Goal: Navigation & Orientation: Understand site structure

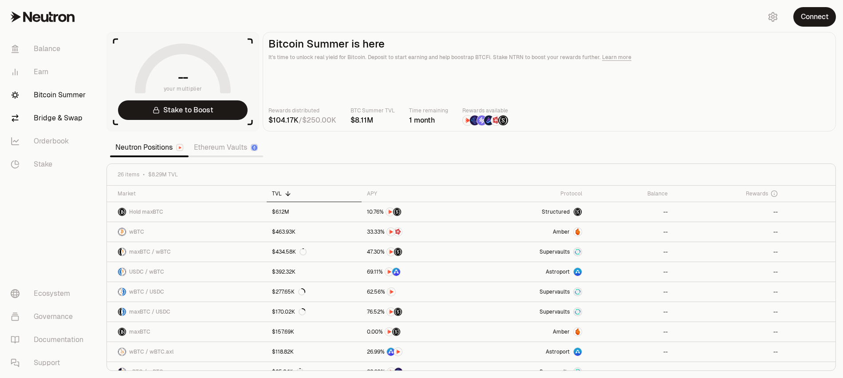
click at [73, 121] on link "Bridge & Swap" at bounding box center [50, 117] width 92 height 23
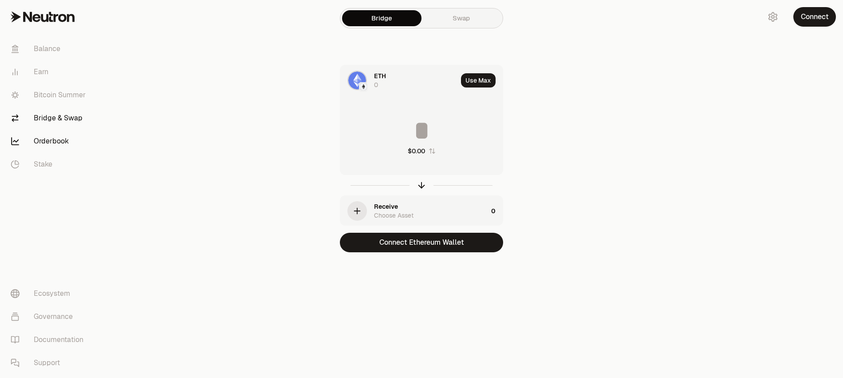
click at [68, 134] on link "Orderbook" at bounding box center [50, 141] width 92 height 23
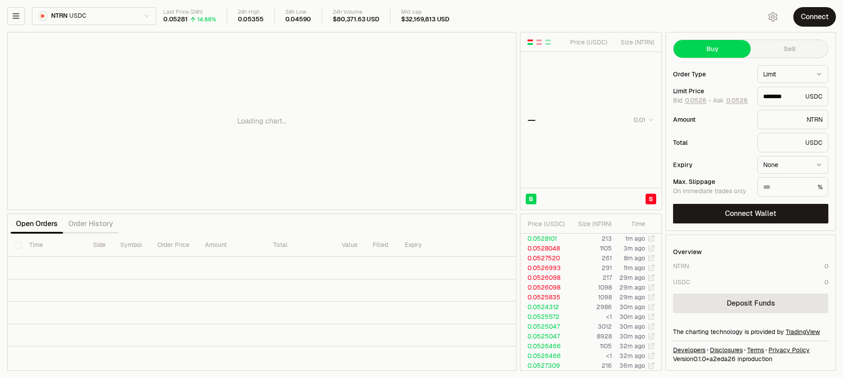
type input "********"
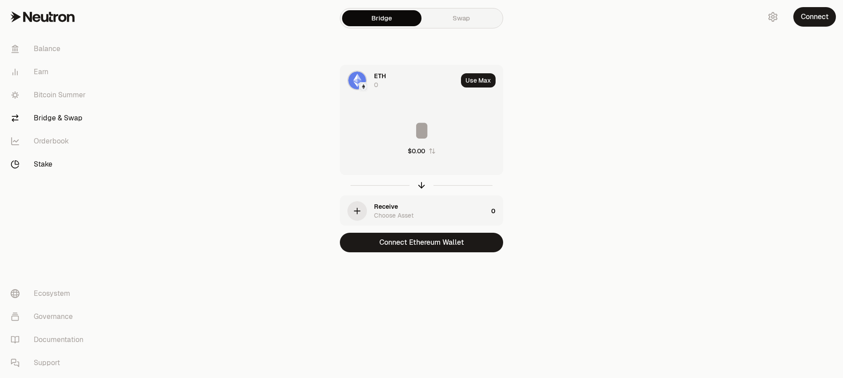
click at [55, 162] on link "Stake" at bounding box center [50, 164] width 92 height 23
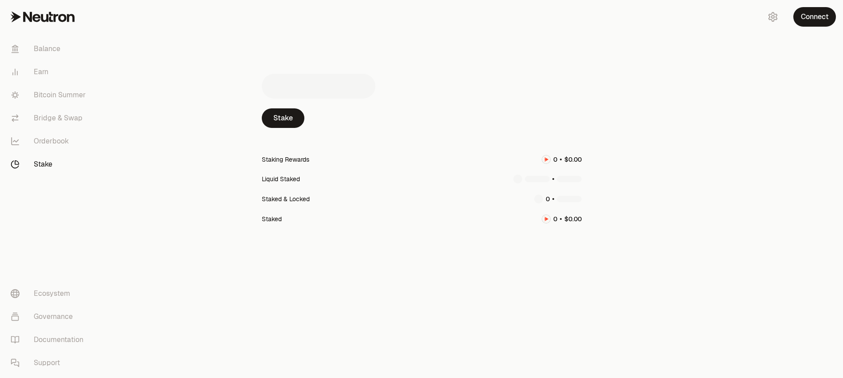
click at [61, 156] on link "Stake" at bounding box center [50, 164] width 92 height 23
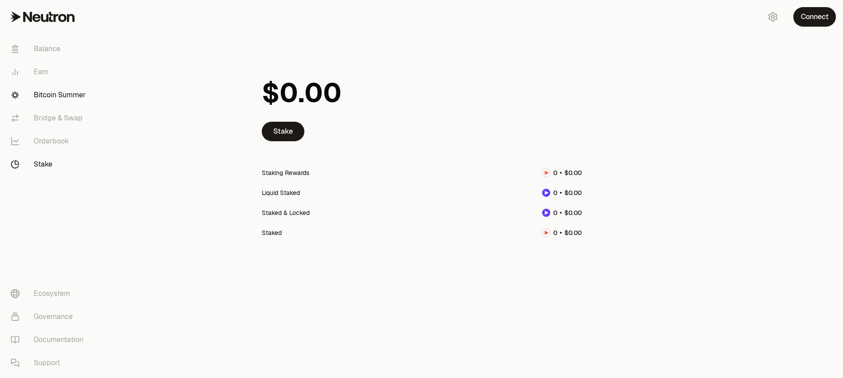
click at [69, 96] on link "Bitcoin Summer" at bounding box center [50, 94] width 92 height 23
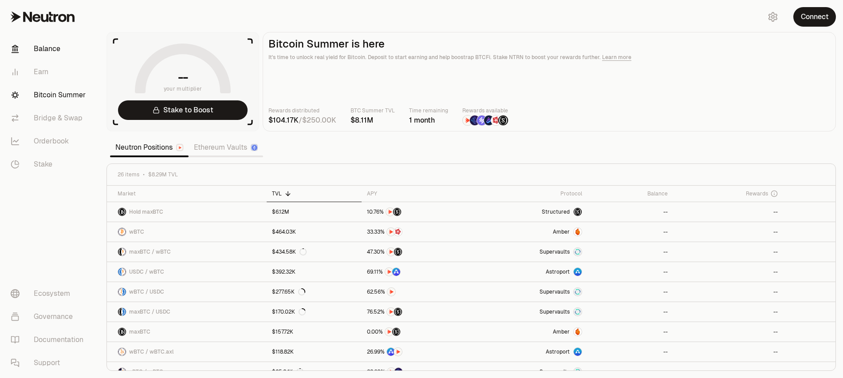
click at [57, 49] on link "Balance" at bounding box center [50, 48] width 92 height 23
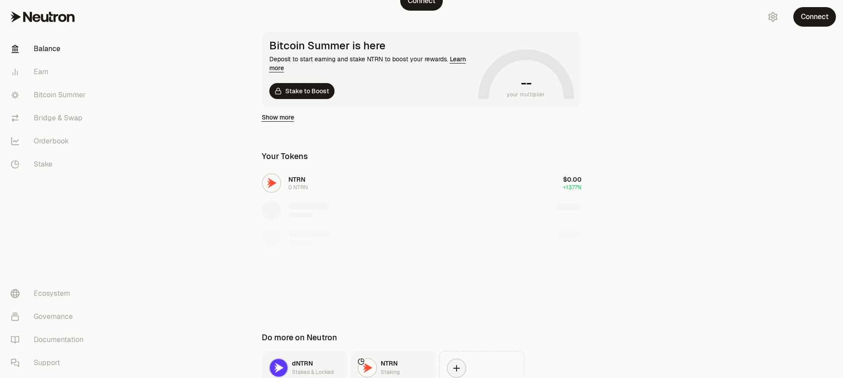
scroll to position [143, 0]
